Goal: Transaction & Acquisition: Purchase product/service

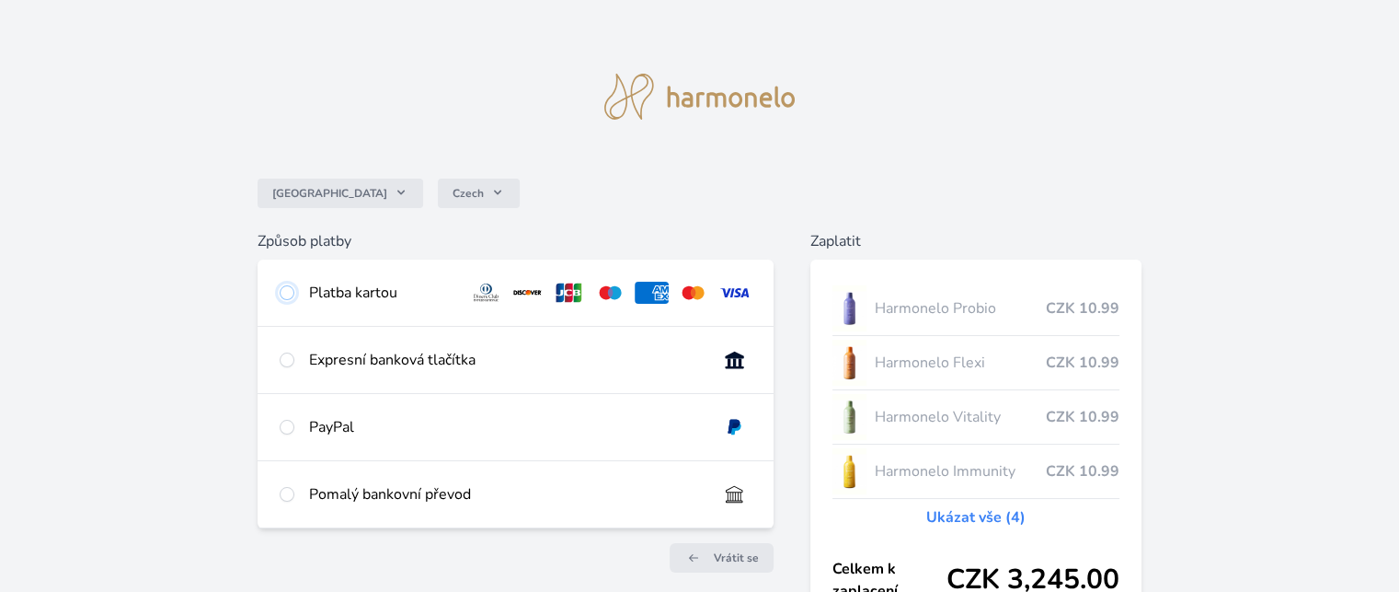
click at [283, 288] on input "radio" at bounding box center [287, 292] width 15 height 15
radio input "true"
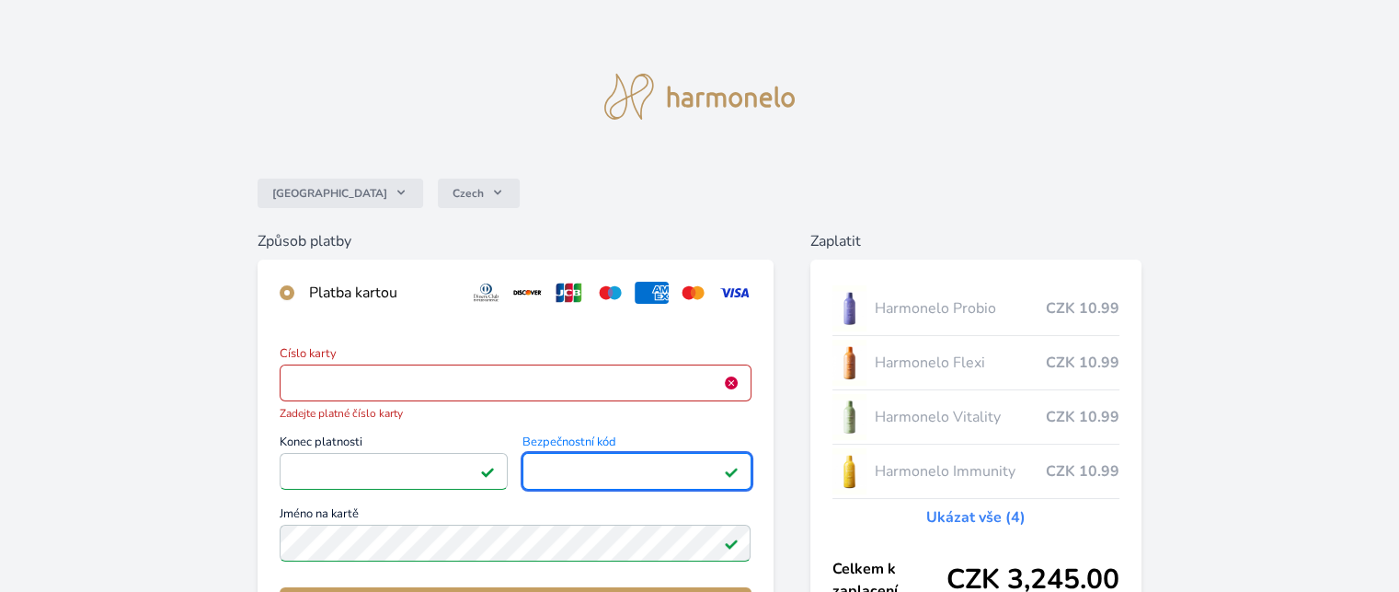
click at [196, 466] on div "Česko Czech Způsob platby Platba kartou Číslo karty <p>Your browser does not su…" at bounding box center [699, 486] width 1399 height 973
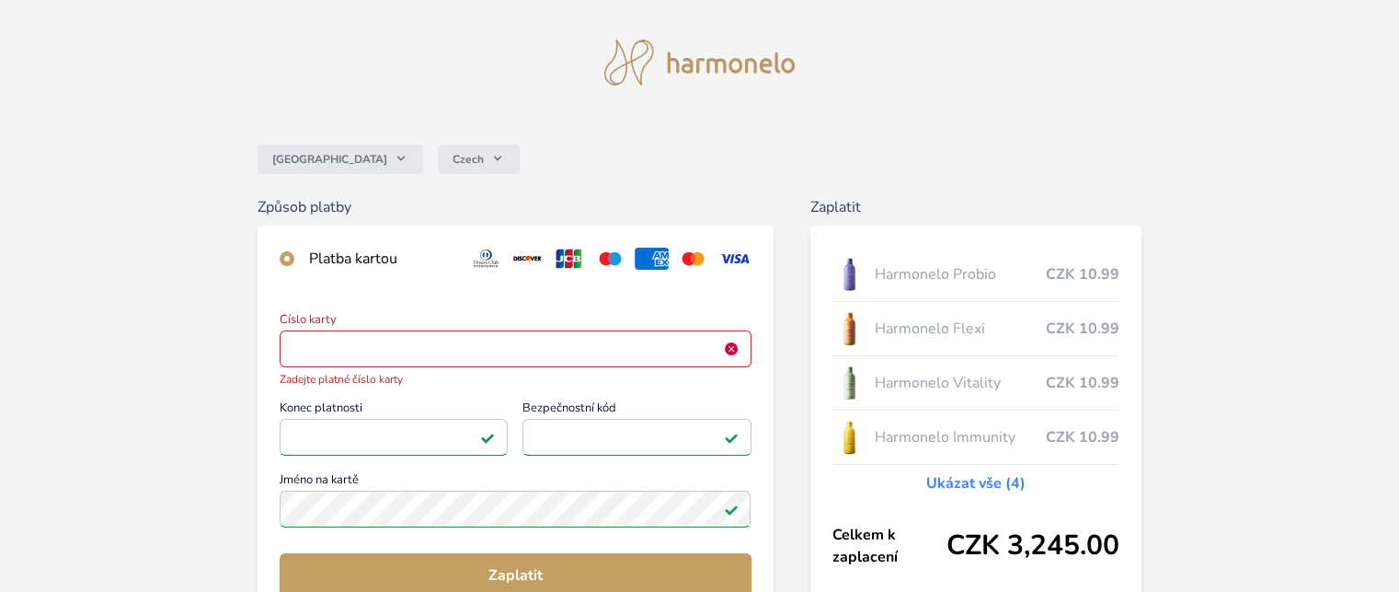
scroll to position [37, 0]
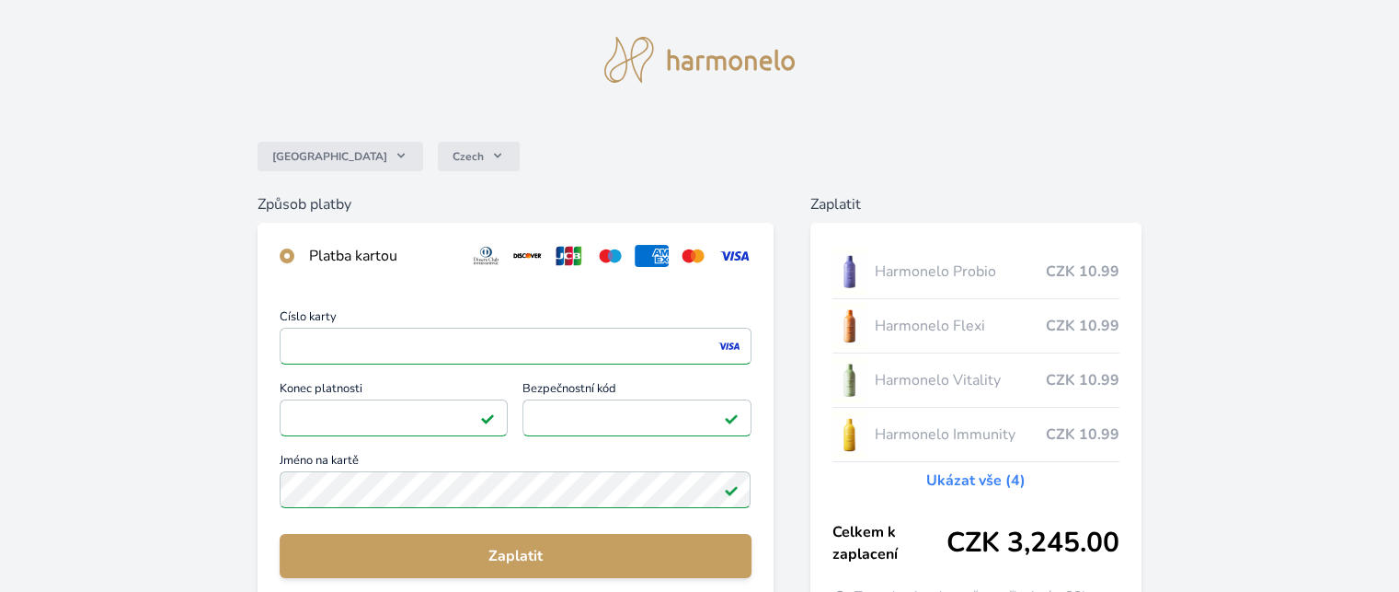
click at [199, 419] on div "Česko Czech Způsob platby Platba kartou Číslo karty <p>Your browser does not su…" at bounding box center [699, 441] width 1399 height 957
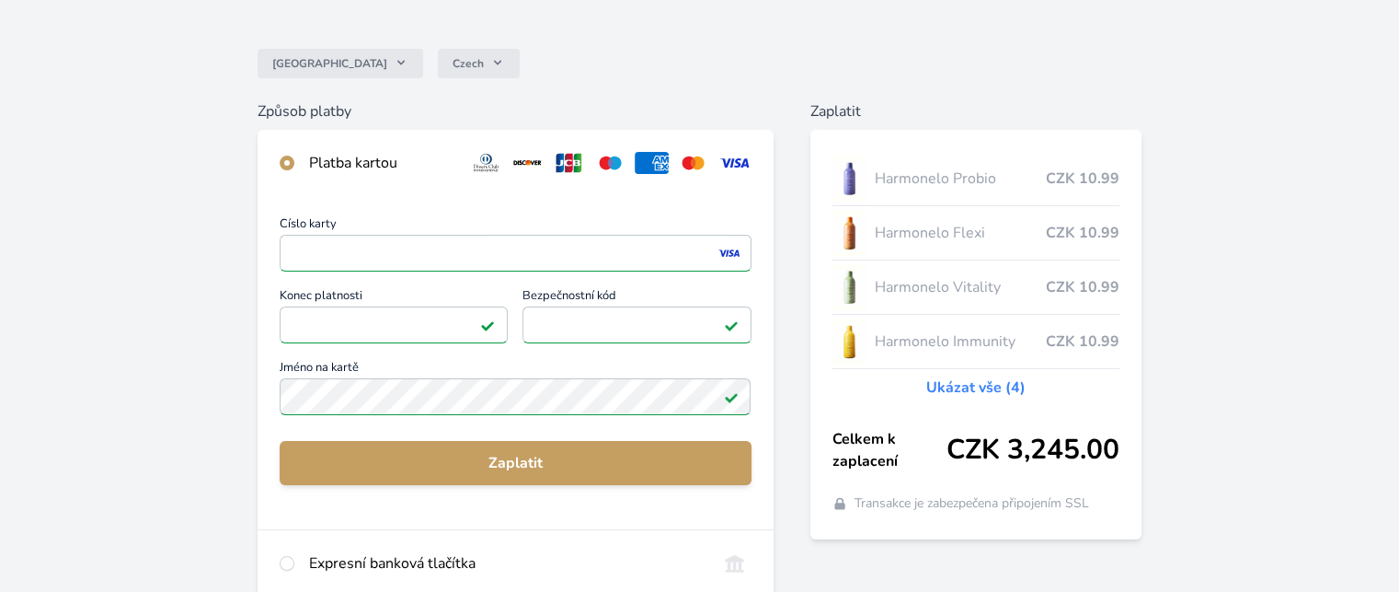
scroll to position [147, 0]
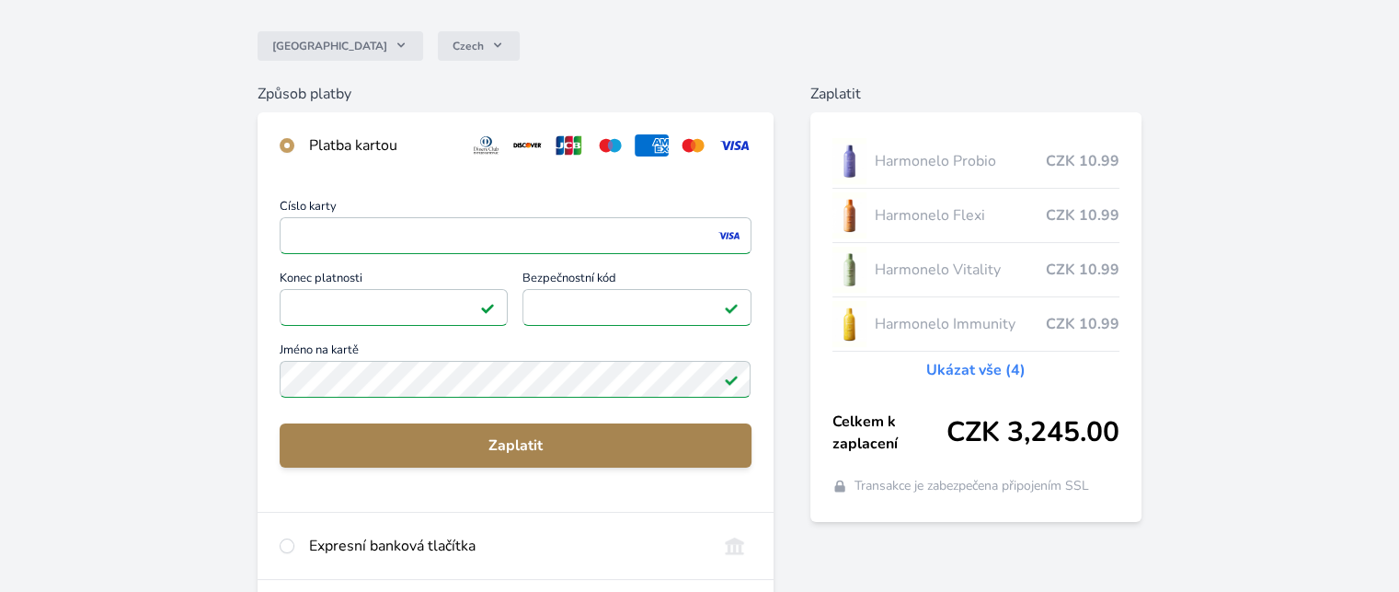
click at [487, 438] on span "Zaplatit" at bounding box center [515, 445] width 442 height 22
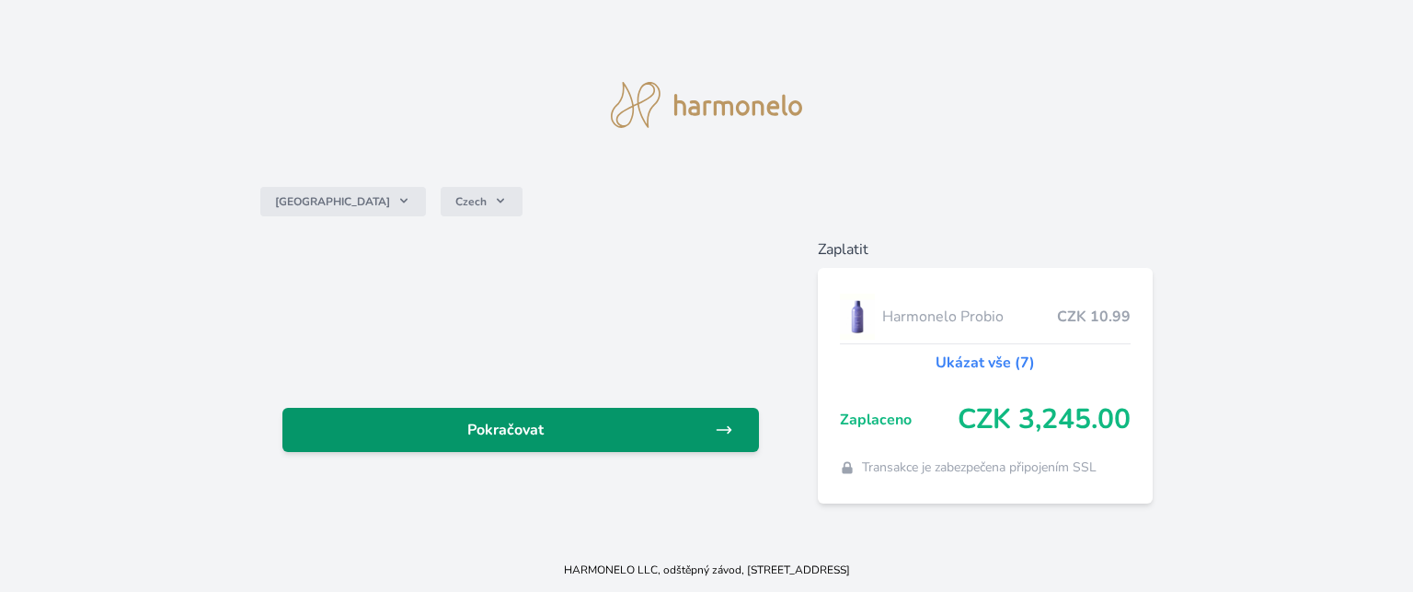
click at [601, 431] on span "Pokračovat" at bounding box center [506, 430] width 418 height 22
